Goal: Communication & Community: Connect with others

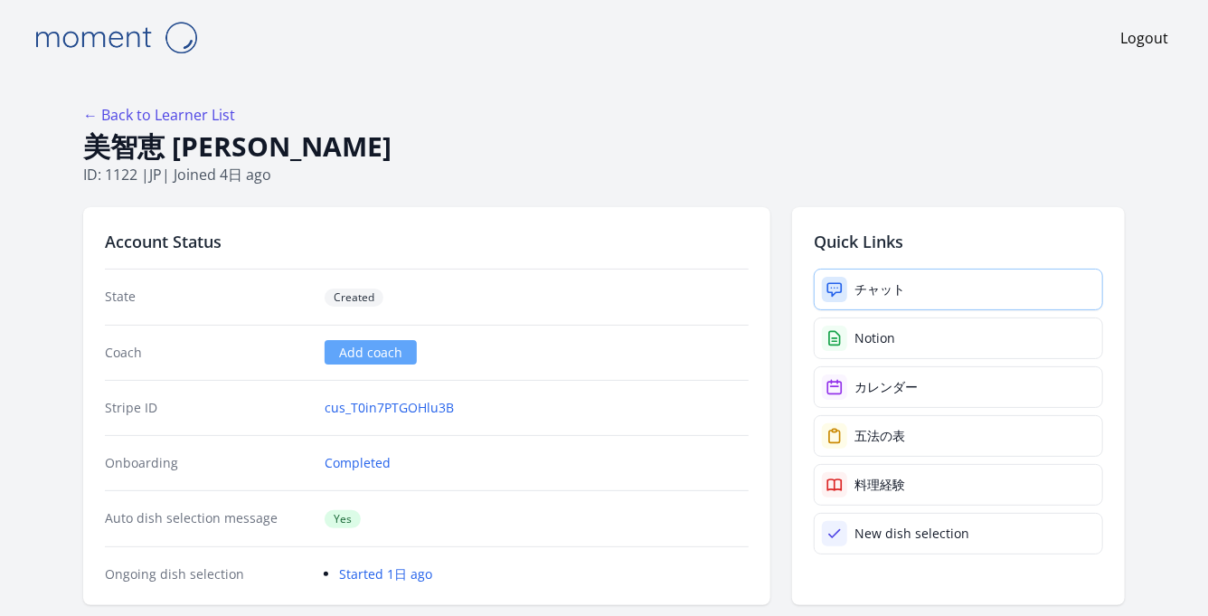
click at [965, 282] on link "チャット" at bounding box center [958, 289] width 289 height 42
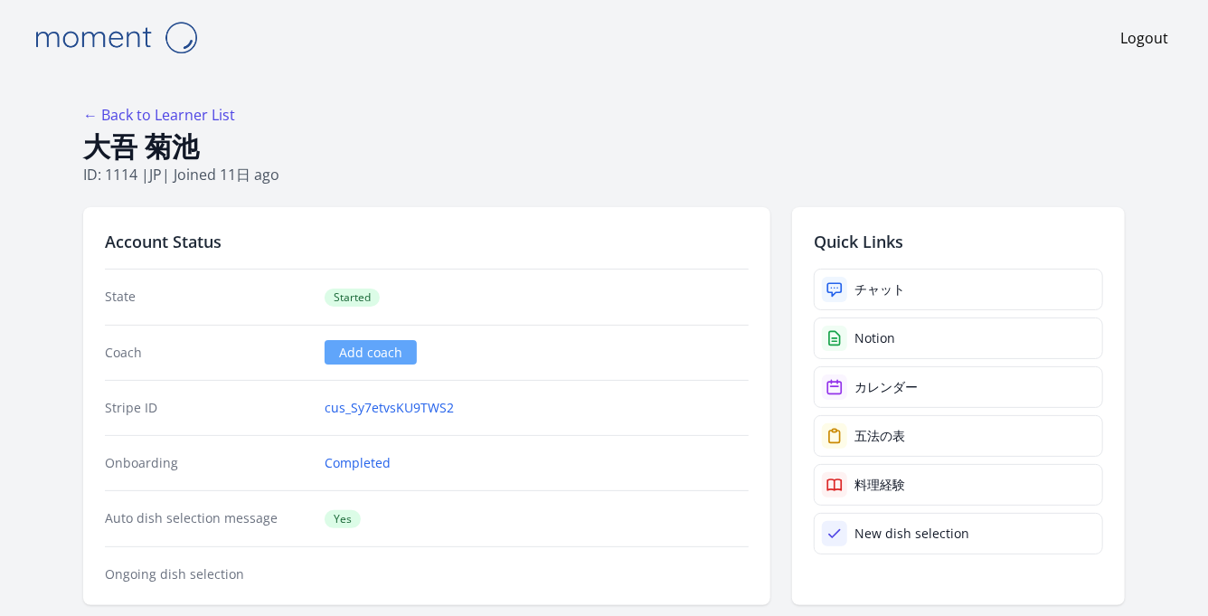
click at [889, 260] on div "Quick Links チャット Notion カレンダー 五法の表 料理経験 New dish selection" at bounding box center [958, 406] width 333 height 398
click at [928, 299] on link "チャット" at bounding box center [958, 289] width 289 height 42
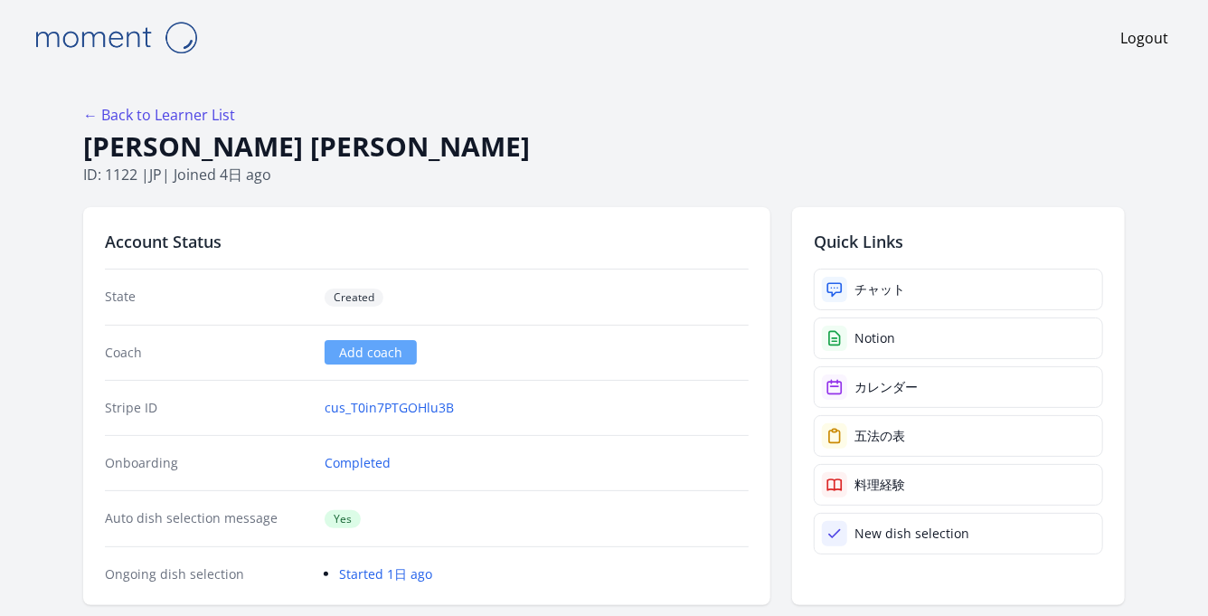
click at [930, 259] on div "Quick Links チャット Notion カレンダー 五法の表 料理経験 New dish selection" at bounding box center [958, 406] width 333 height 398
click at [965, 269] on link "チャット" at bounding box center [958, 289] width 289 height 42
